Goal: Check status: Check status

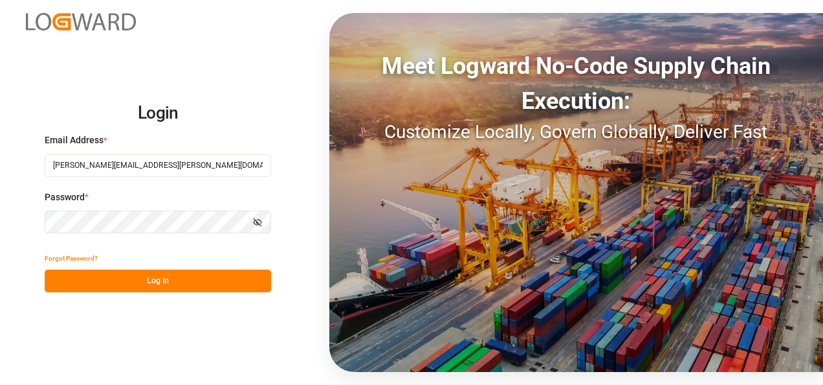
click at [133, 287] on button "Log In" at bounding box center [158, 280] width 227 height 23
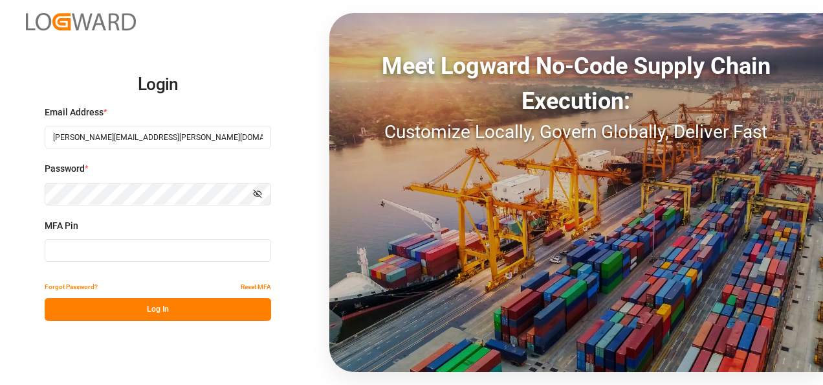
click at [124, 254] on input at bounding box center [158, 250] width 227 height 23
type input "312079"
click at [144, 313] on button "Log In" at bounding box center [158, 309] width 227 height 23
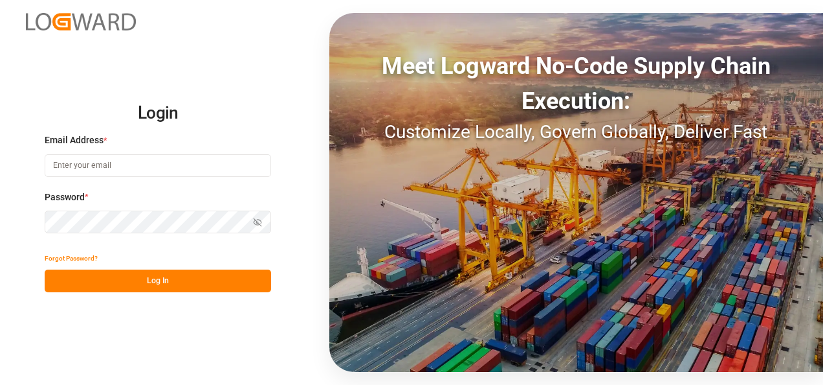
type input "[PERSON_NAME][EMAIL_ADDRESS][PERSON_NAME][DOMAIN_NAME]"
click at [150, 286] on button "Log In" at bounding box center [158, 280] width 227 height 23
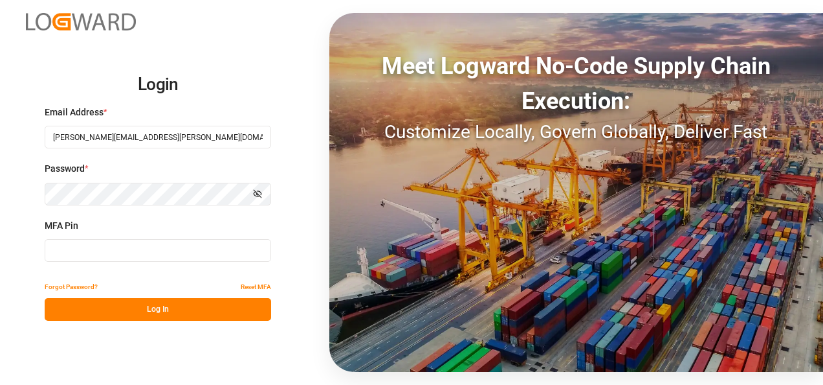
click at [142, 250] on input at bounding box center [158, 250] width 227 height 23
click at [150, 249] on input at bounding box center [158, 250] width 227 height 23
type input "736410"
click at [133, 303] on button "Log In" at bounding box center [158, 309] width 227 height 23
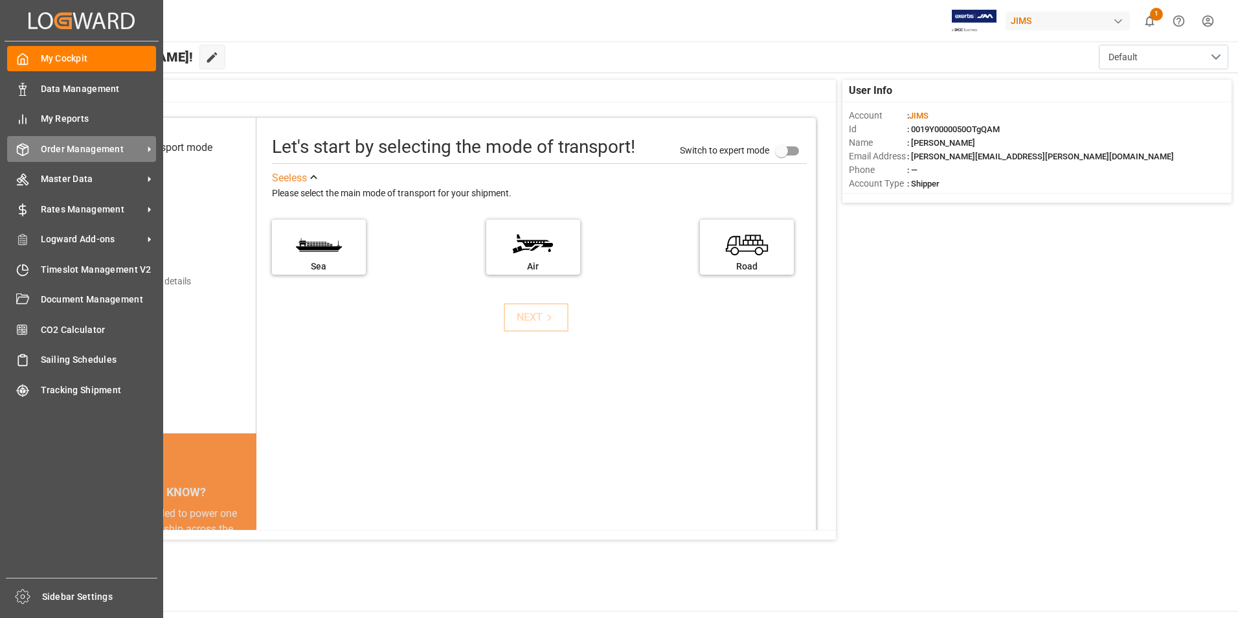
click at [102, 154] on span "Order Management" at bounding box center [92, 149] width 102 height 14
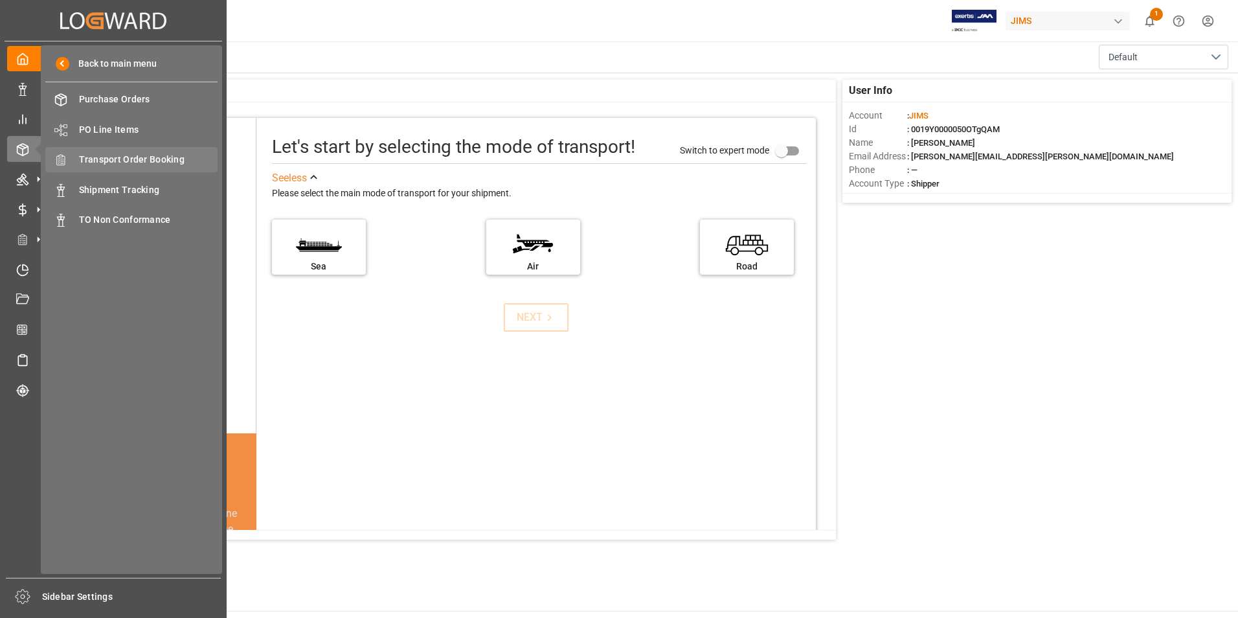
click at [148, 161] on span "Transport Order Booking" at bounding box center [148, 160] width 139 height 14
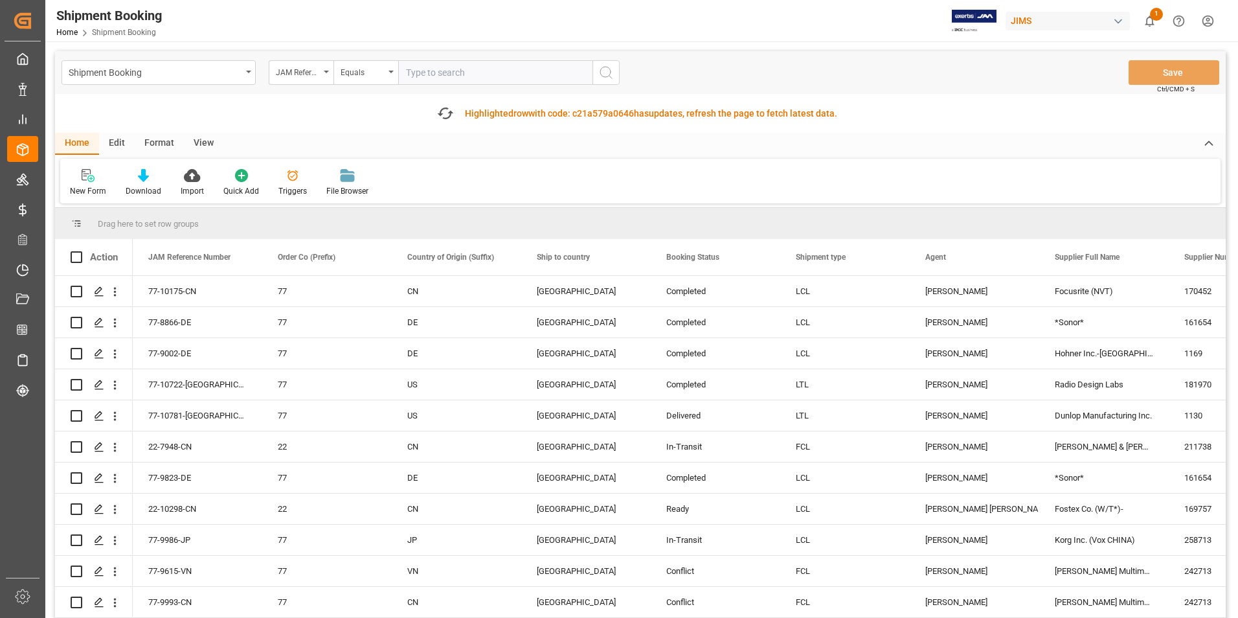
click at [433, 76] on input "text" at bounding box center [495, 72] width 194 height 25
type input "77-11011-US"
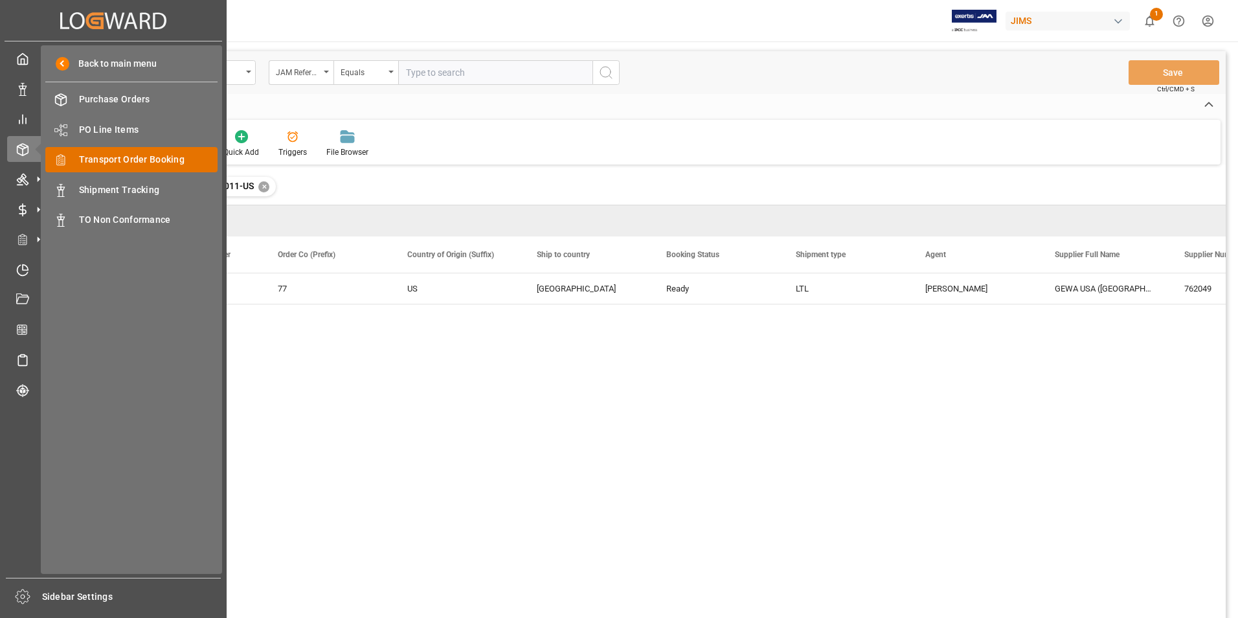
click at [166, 162] on span "Transport Order Booking" at bounding box center [148, 160] width 139 height 14
